Goal: Navigation & Orientation: Find specific page/section

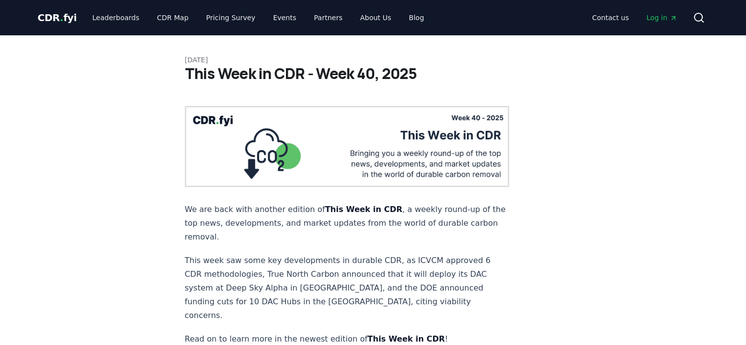
scroll to position [342, 0]
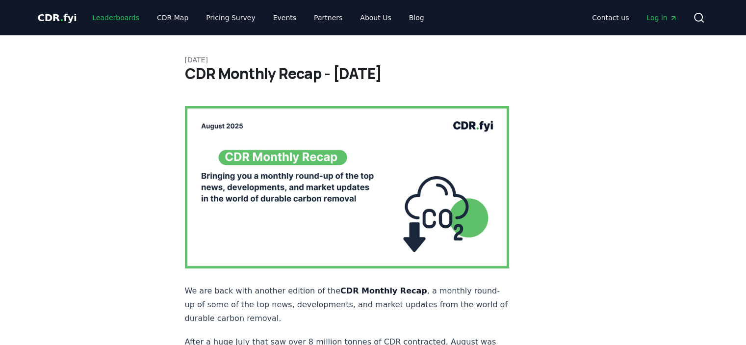
click at [121, 19] on link "Leaderboards" at bounding box center [115, 18] width 63 height 18
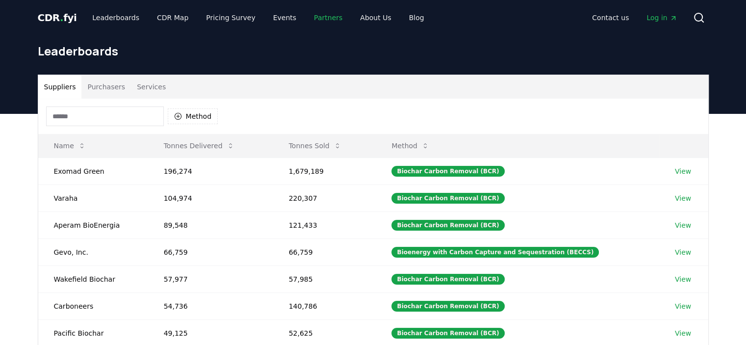
drag, startPoint x: 465, startPoint y: 1, endPoint x: 306, endPoint y: 23, distance: 160.4
click at [306, 23] on link "Partners" at bounding box center [328, 18] width 44 height 18
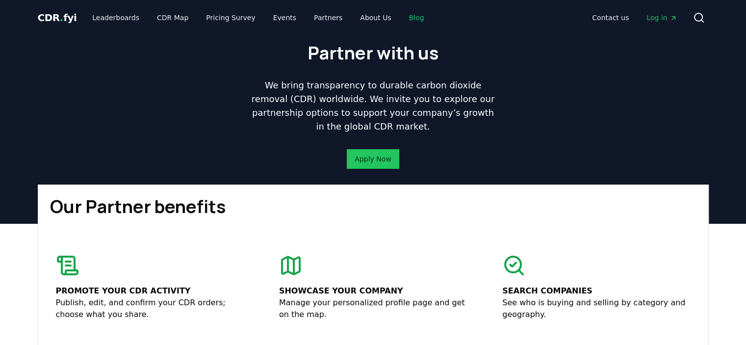
click at [401, 19] on link "Blog" at bounding box center [416, 18] width 31 height 18
click at [401, 16] on link "Blog" at bounding box center [416, 18] width 31 height 18
